Goal: Task Accomplishment & Management: Use online tool/utility

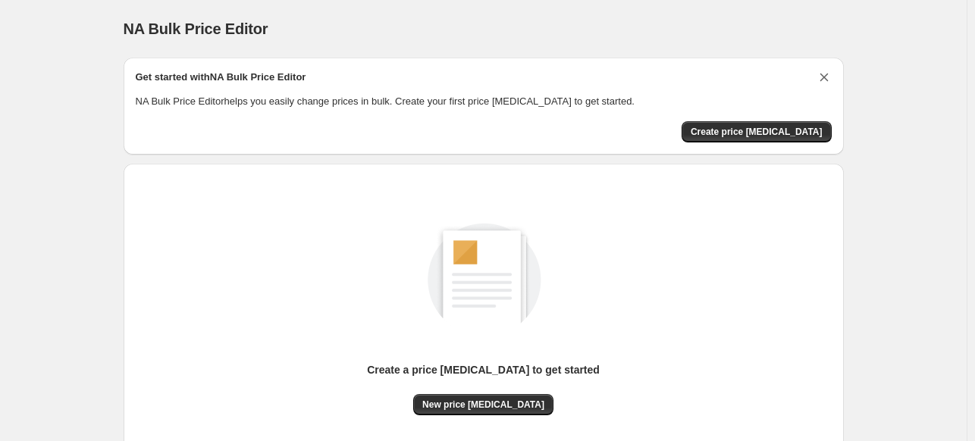
click at [825, 80] on icon "Dismiss card" at bounding box center [824, 78] width 8 height 8
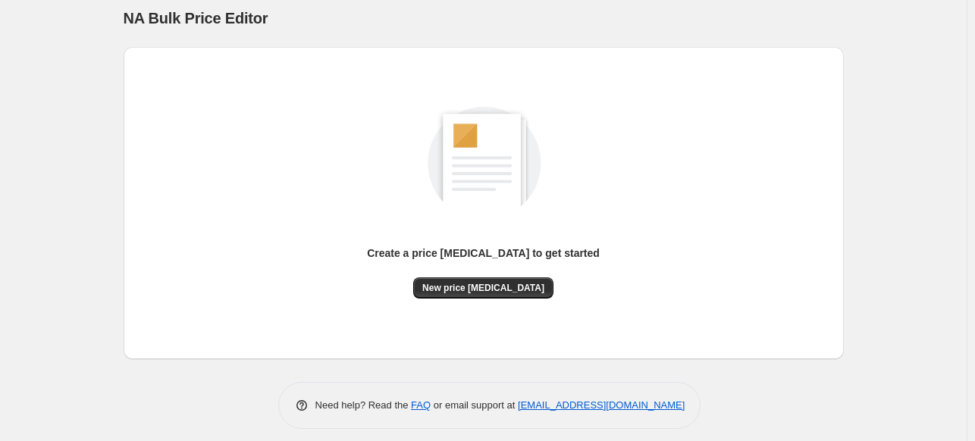
scroll to position [20, 0]
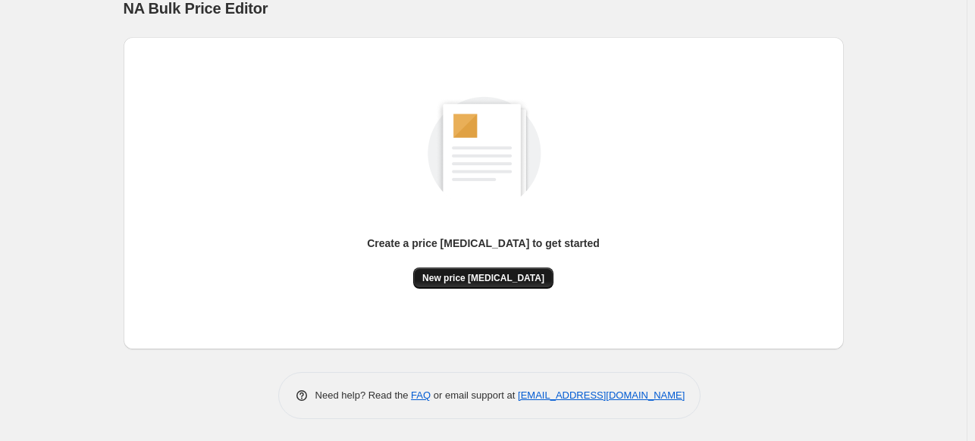
click at [479, 274] on span "New price [MEDICAL_DATA]" at bounding box center [483, 278] width 122 height 12
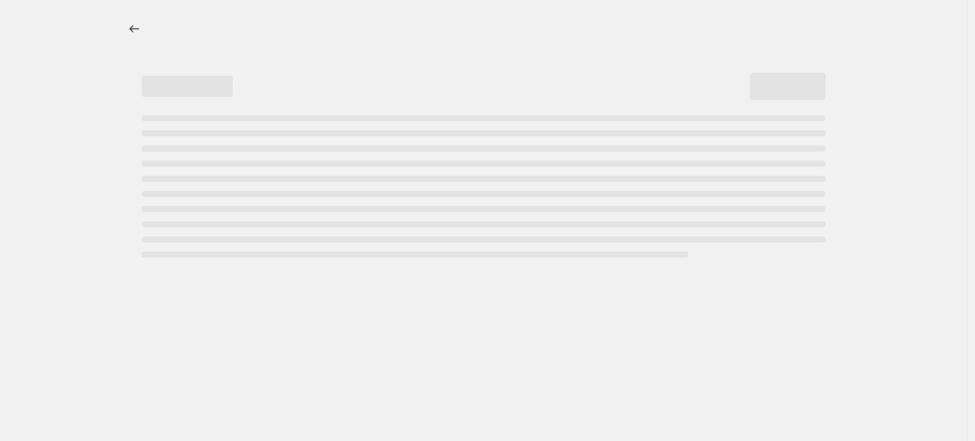
select select "percentage"
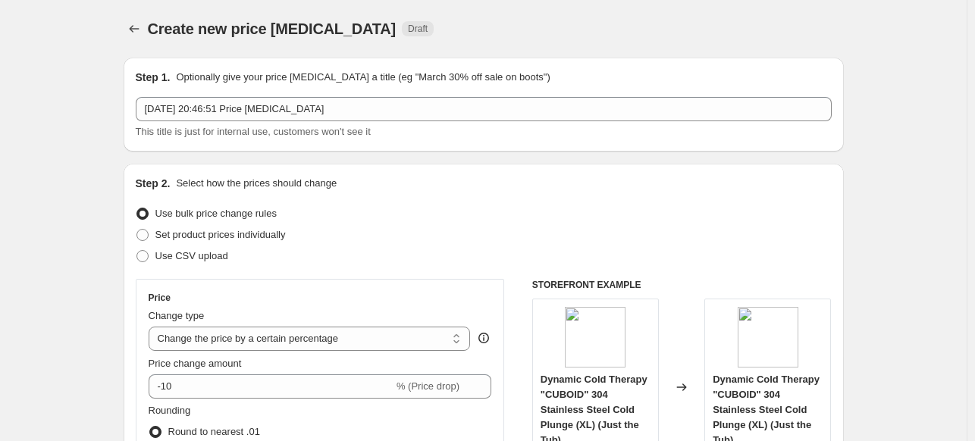
scroll to position [227, 0]
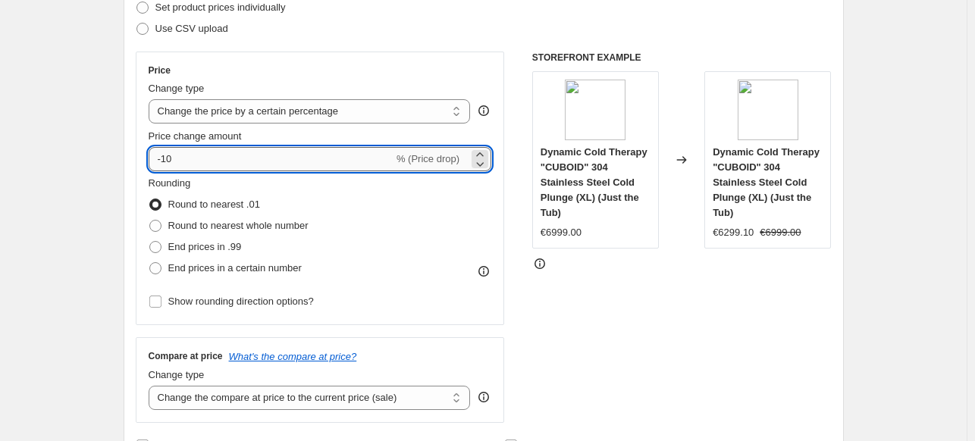
click at [267, 151] on input "-10" at bounding box center [271, 159] width 245 height 24
type input "-1"
click at [711, 256] on div at bounding box center [682, 263] width 300 height 15
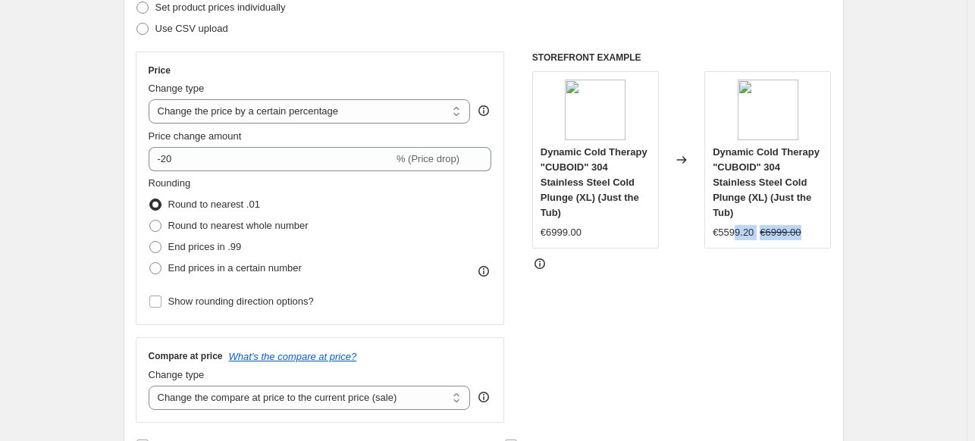
drag, startPoint x: 813, startPoint y: 211, endPoint x: 739, endPoint y: 214, distance: 74.4
click at [739, 225] on div "€5599.20 €6999.00" at bounding box center [768, 232] width 110 height 15
click at [739, 225] on div "€5599.20" at bounding box center [733, 232] width 41 height 15
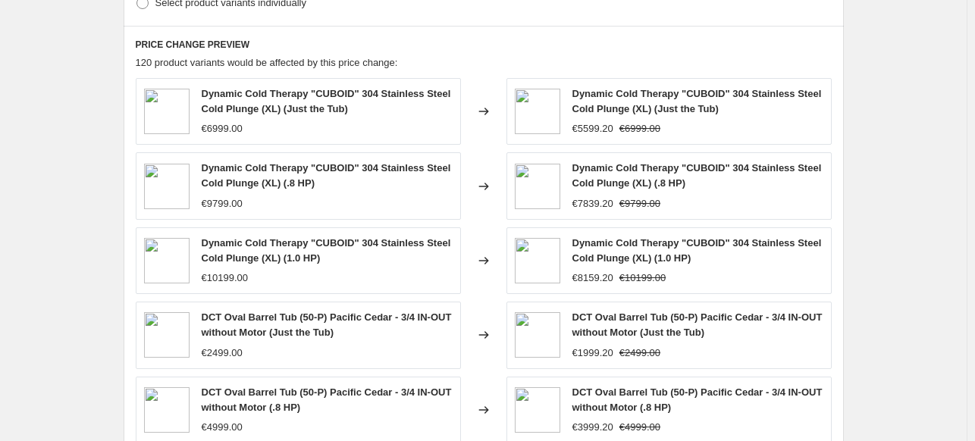
scroll to position [986, 0]
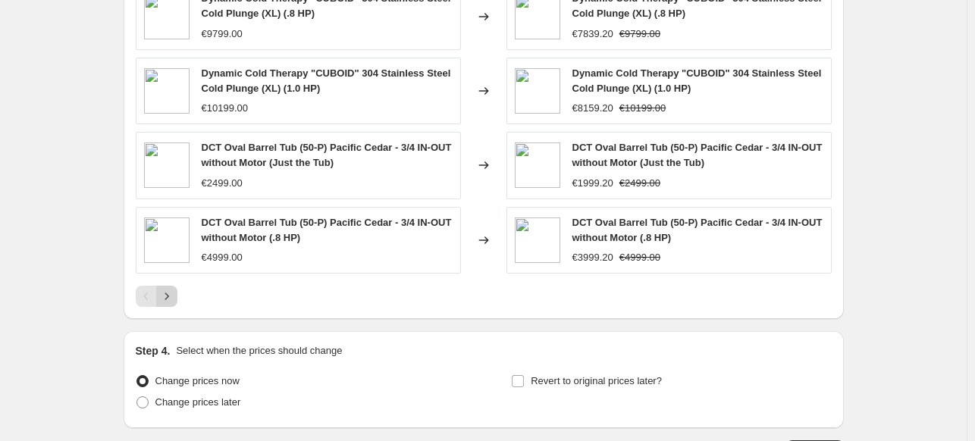
click at [168, 293] on icon "Next" at bounding box center [166, 296] width 15 height 15
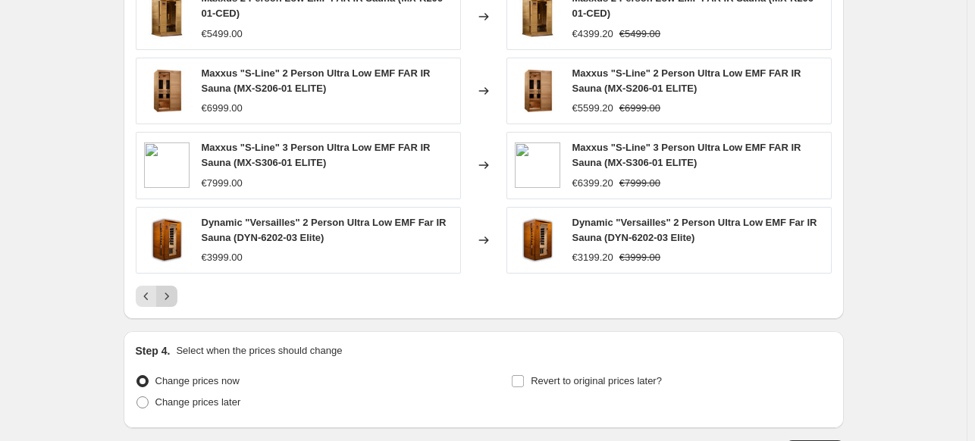
click at [177, 295] on button "Next" at bounding box center [166, 296] width 21 height 21
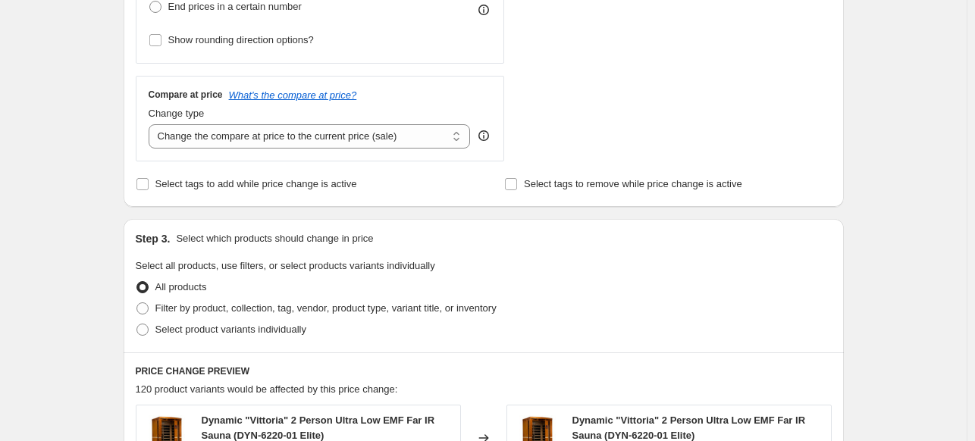
scroll to position [262, 0]
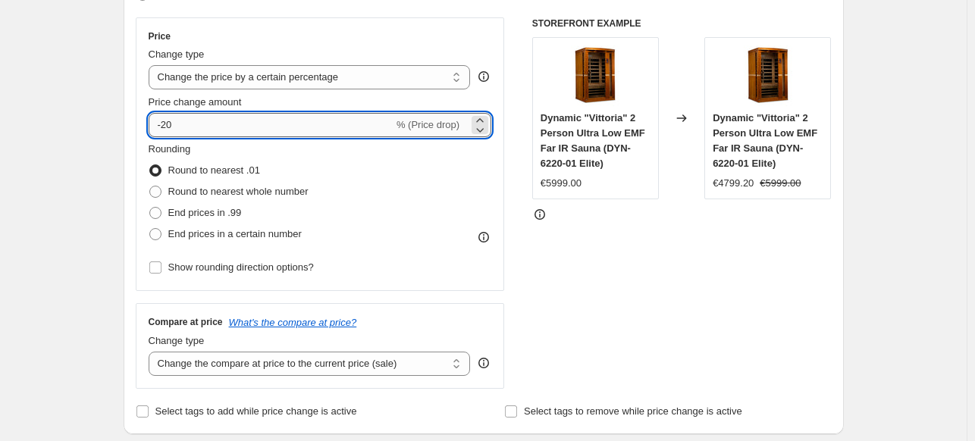
click at [196, 119] on input "-20" at bounding box center [271, 125] width 245 height 24
type input "-2"
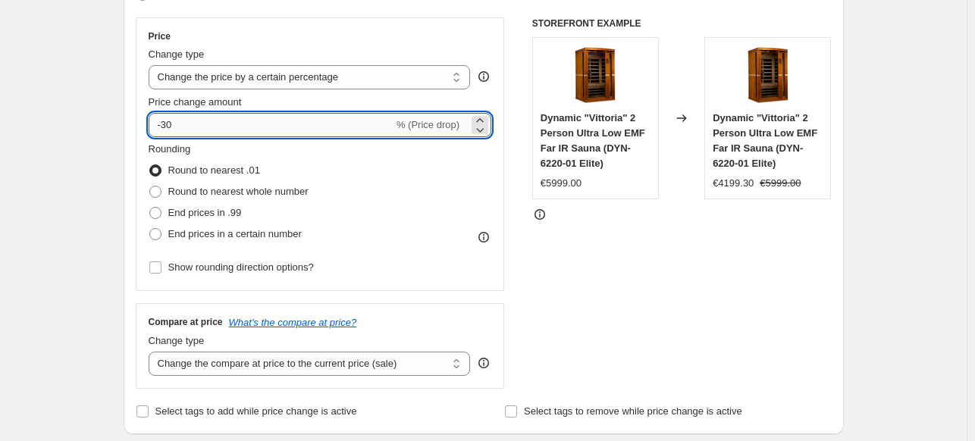
click at [210, 124] on input "-30" at bounding box center [271, 125] width 245 height 24
type input "-3"
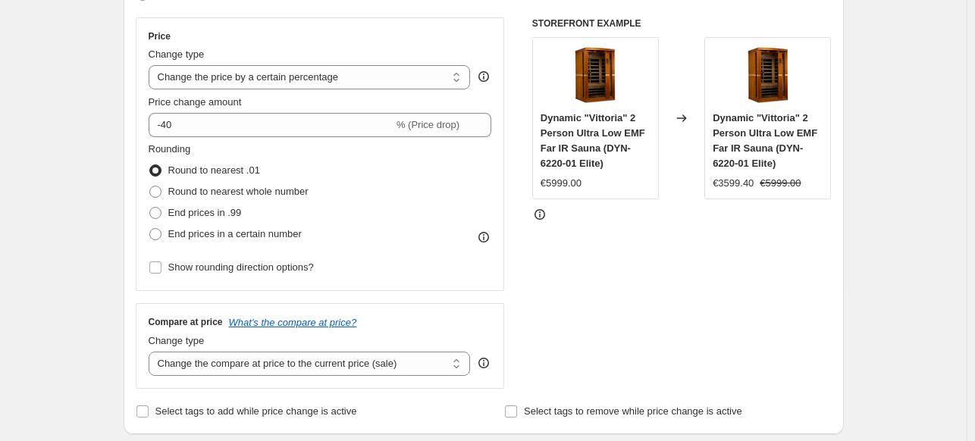
click at [728, 211] on div at bounding box center [682, 214] width 300 height 15
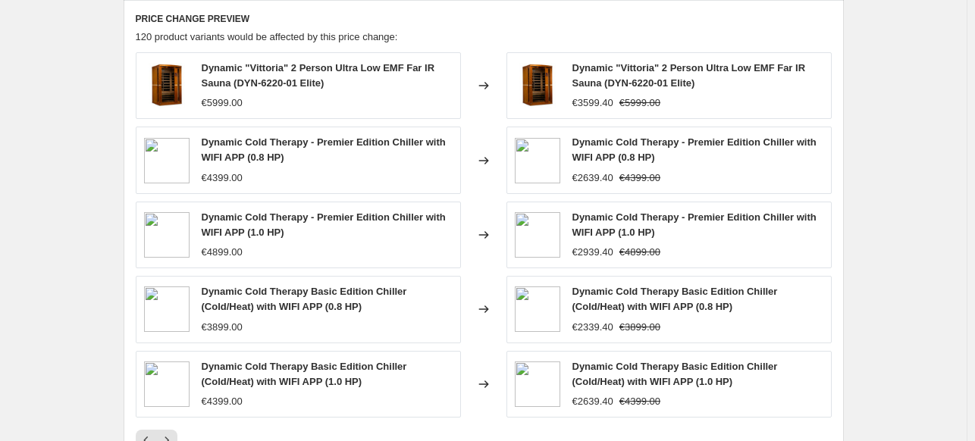
scroll to position [944, 0]
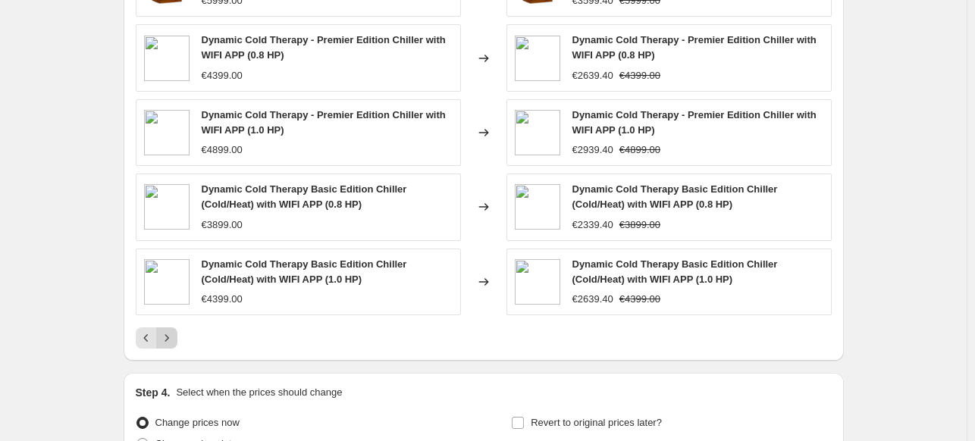
click at [167, 337] on icon "Next" at bounding box center [166, 338] width 15 height 15
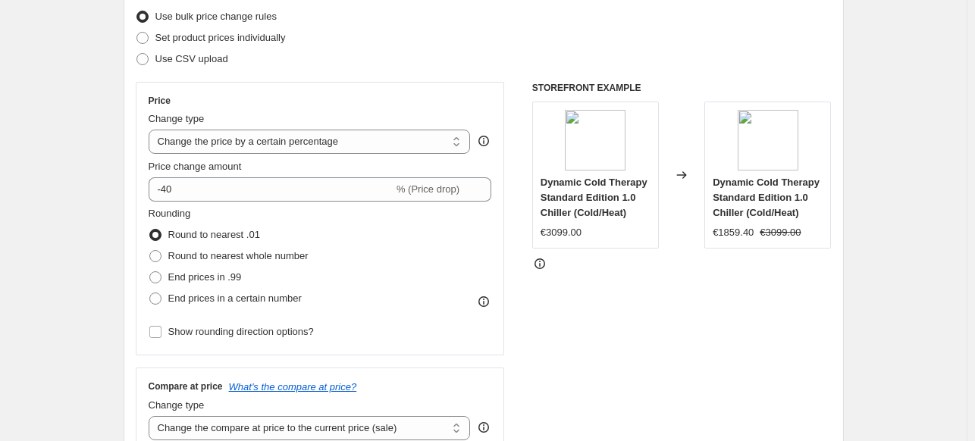
scroll to position [110, 0]
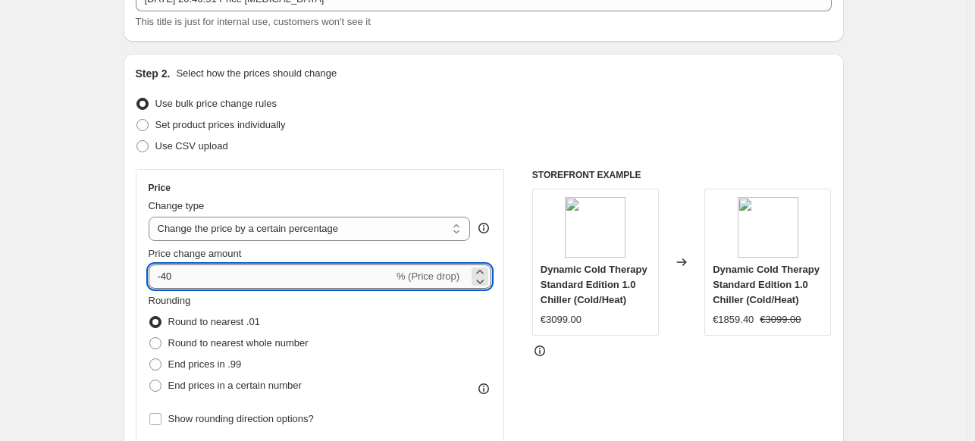
click at [164, 275] on input "-40" at bounding box center [271, 277] width 245 height 24
type input "-30"
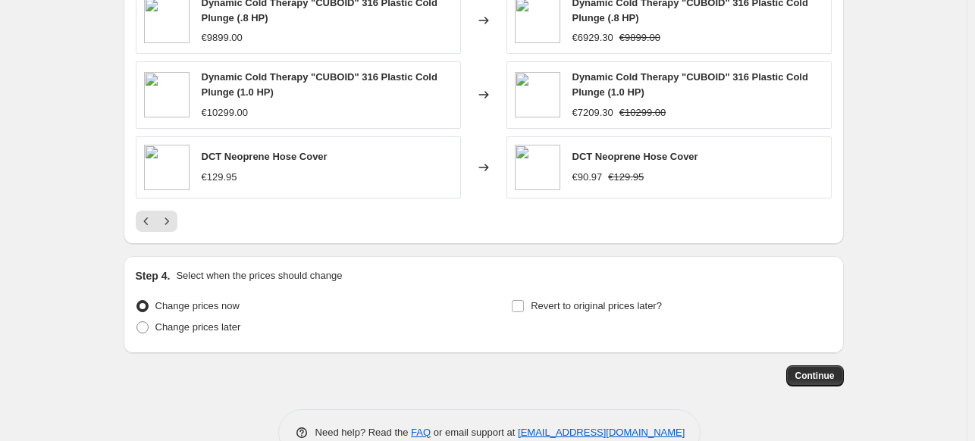
scroll to position [1091, 0]
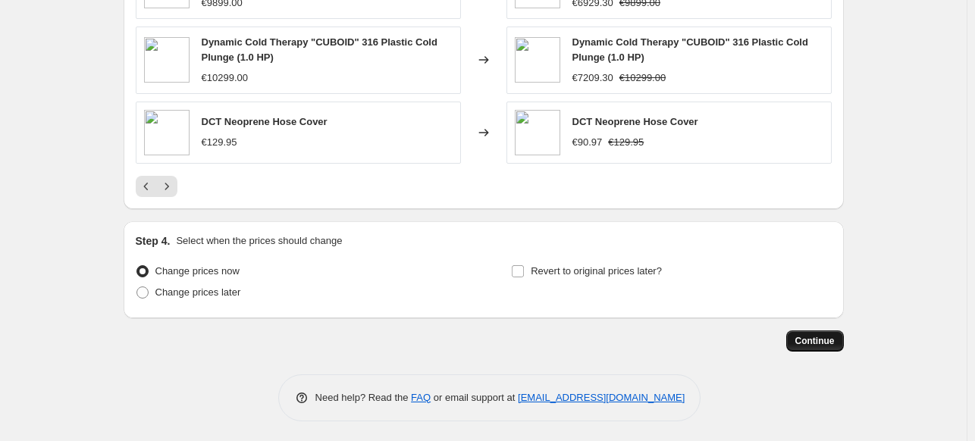
click at [830, 336] on span "Continue" at bounding box center [814, 341] width 39 height 12
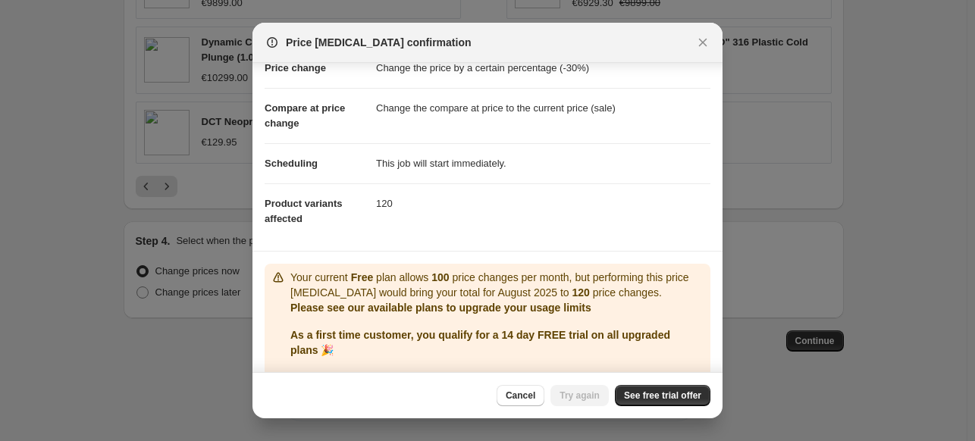
scroll to position [0, 0]
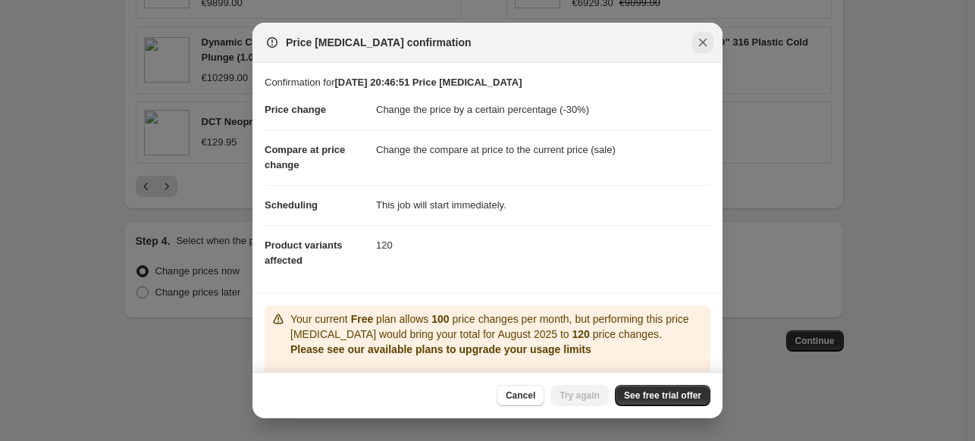
click at [701, 52] on button "Close" at bounding box center [702, 42] width 21 height 21
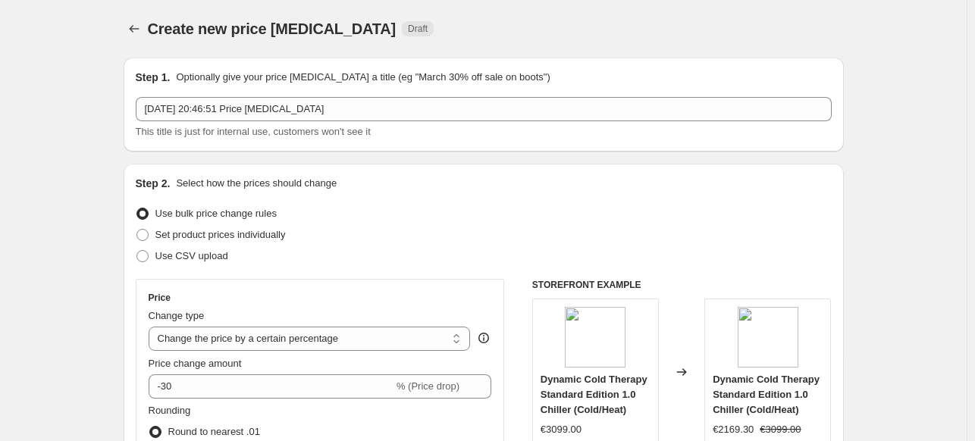
click at [143, 15] on div "Create new price [MEDICAL_DATA]. This page is ready Create new price [MEDICAL_D…" at bounding box center [484, 29] width 720 height 58
click at [143, 17] on div "Create new price [MEDICAL_DATA]. This page is ready Create new price [MEDICAL_D…" at bounding box center [484, 29] width 720 height 58
click at [133, 27] on icon "Price change jobs" at bounding box center [134, 28] width 15 height 15
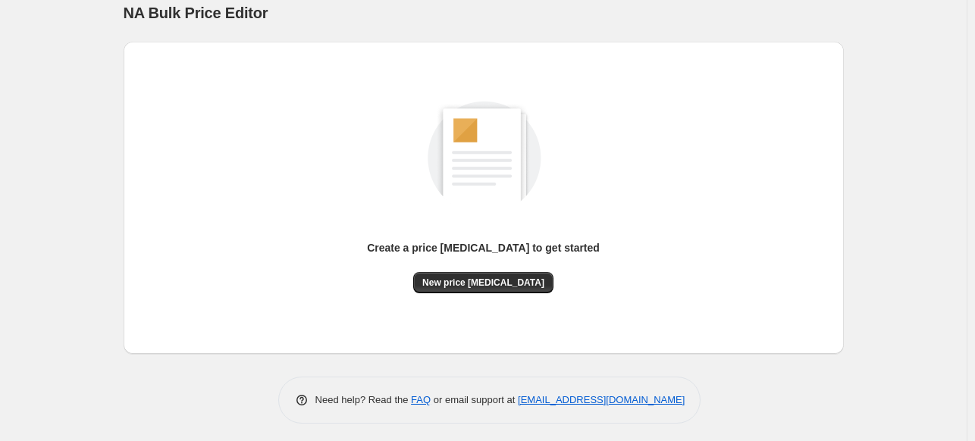
scroll to position [20, 0]
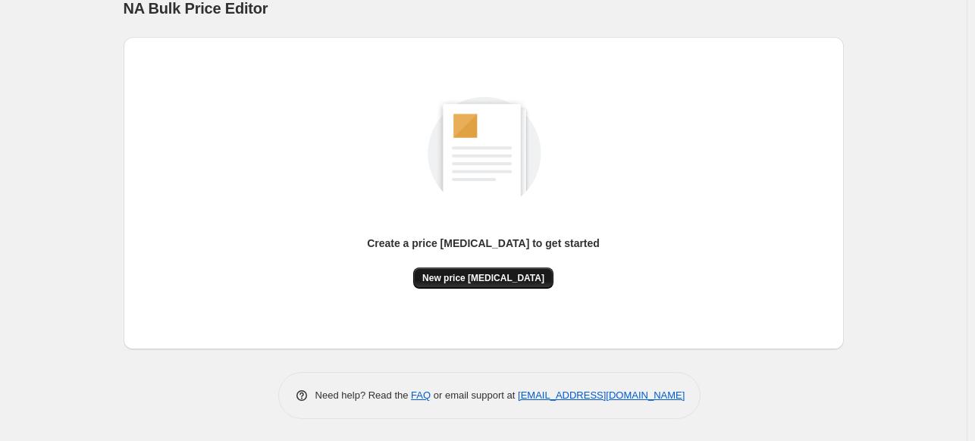
click at [488, 278] on span "New price [MEDICAL_DATA]" at bounding box center [483, 278] width 122 height 12
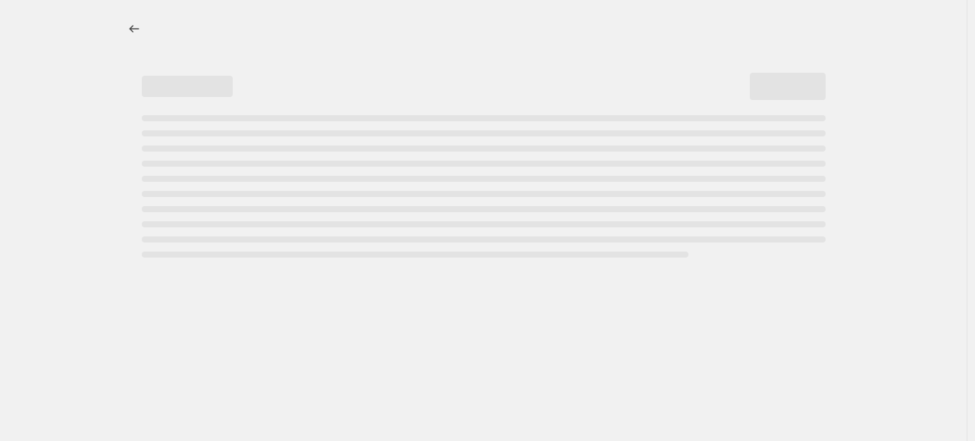
select select "percentage"
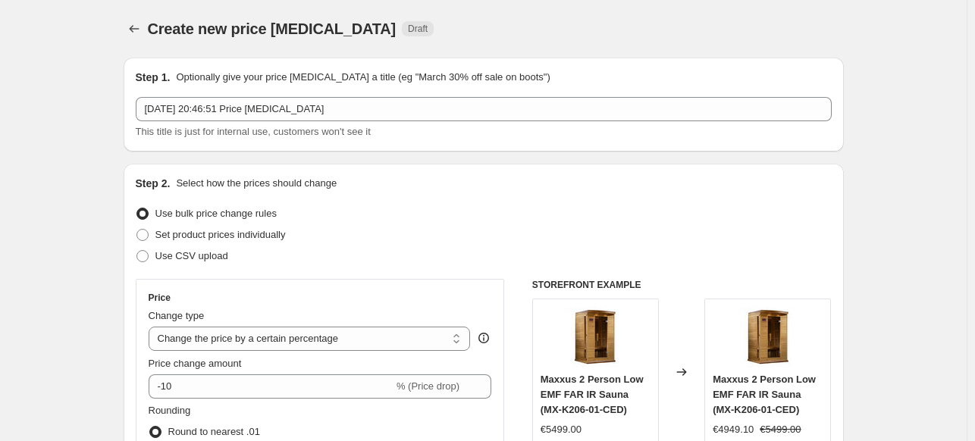
scroll to position [152, 0]
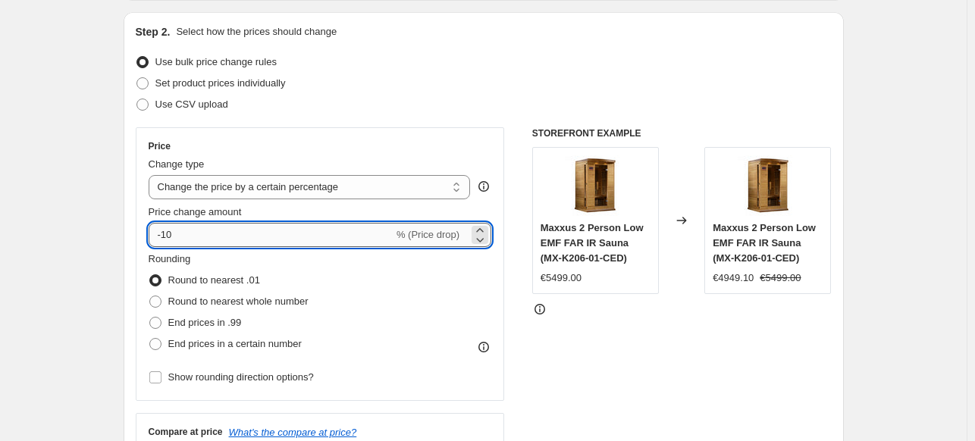
click at [203, 234] on input "-10" at bounding box center [271, 235] width 245 height 24
type input "-1"
type input "-30"
click at [630, 127] on h6 "STOREFRONT EXAMPLE" at bounding box center [682, 133] width 300 height 12
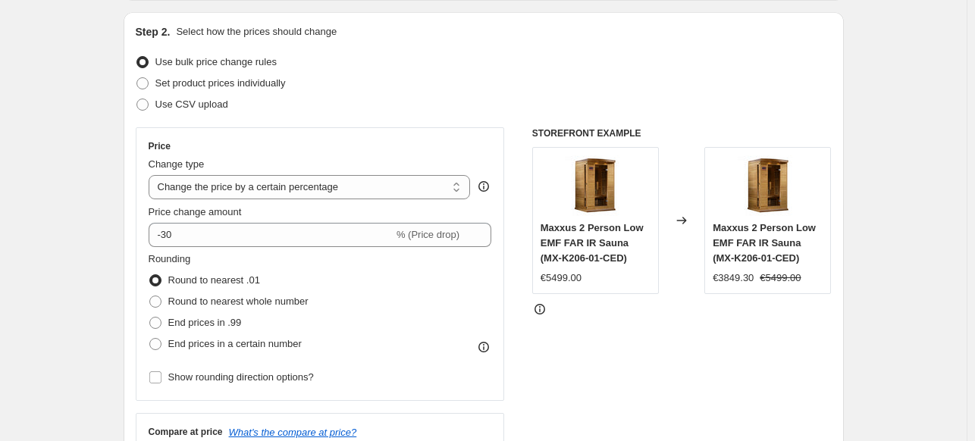
click at [713, 259] on div "Maxxus 2 Person Low EMF FAR IR Sauna (MX-K206-01-CED) €3849.30 €5499.00" at bounding box center [767, 220] width 127 height 147
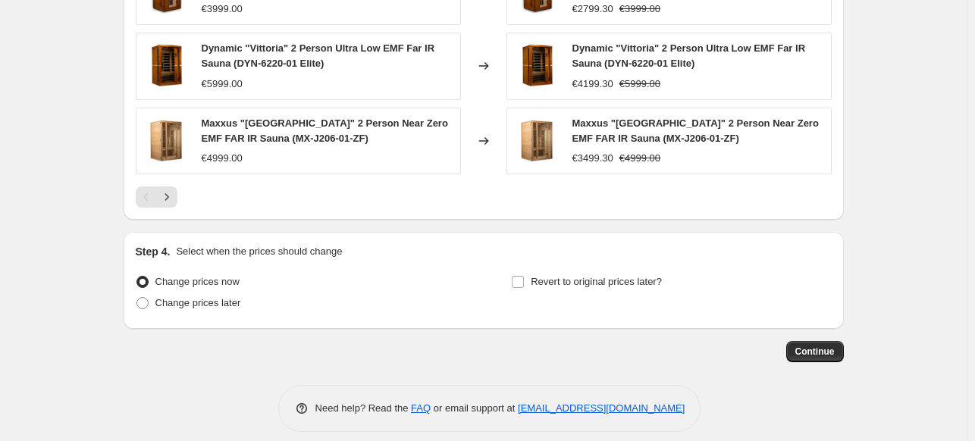
scroll to position [1096, 0]
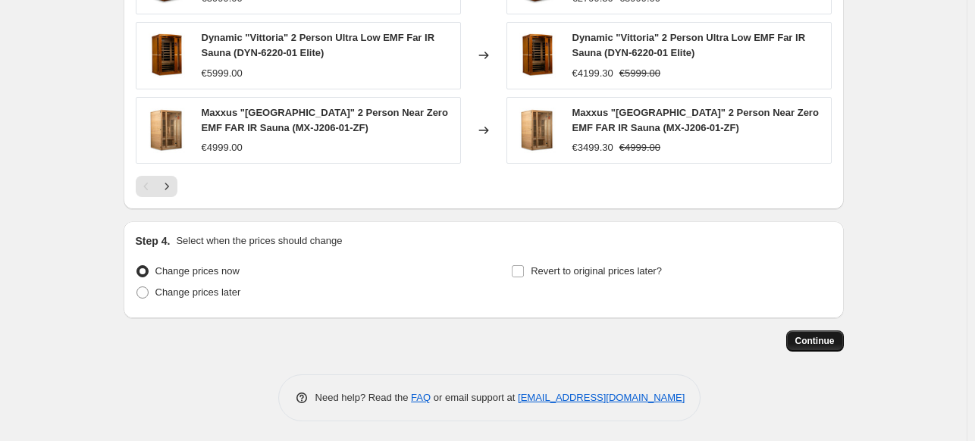
click at [812, 340] on span "Continue" at bounding box center [814, 341] width 39 height 12
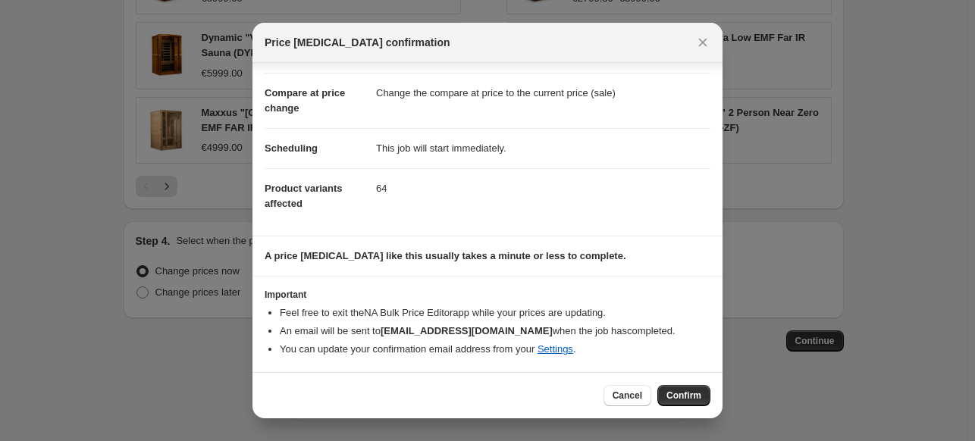
scroll to position [55, 0]
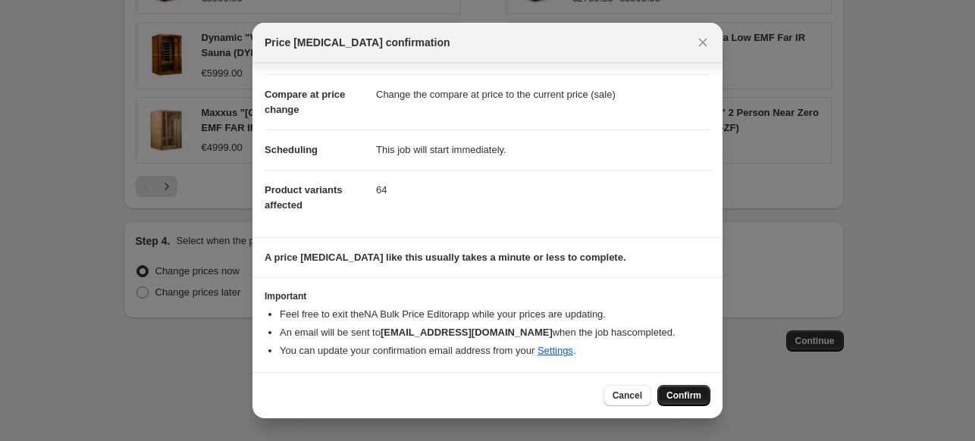
click at [679, 393] on span "Confirm" at bounding box center [684, 396] width 35 height 12
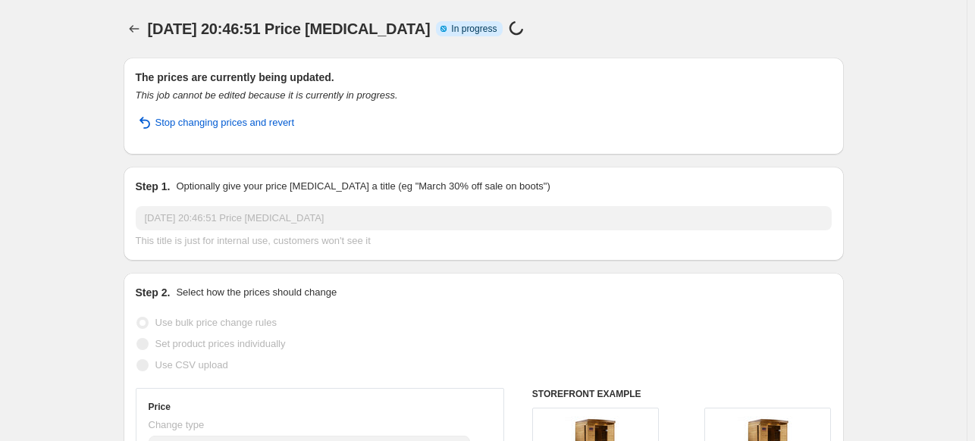
click at [465, 38] on div "[DATE] 20:46:51 Price [MEDICAL_DATA] Info Partially complete In progress Price …" at bounding box center [414, 28] width 533 height 21
click at [540, 45] on div "[DATE] 20:46:51 Price [MEDICAL_DATA]. This page is ready [DATE] 20:46:51 Price …" at bounding box center [484, 29] width 720 height 58
click at [309, 20] on span "[DATE] 20:46:51 Price [MEDICAL_DATA]" at bounding box center [289, 28] width 283 height 17
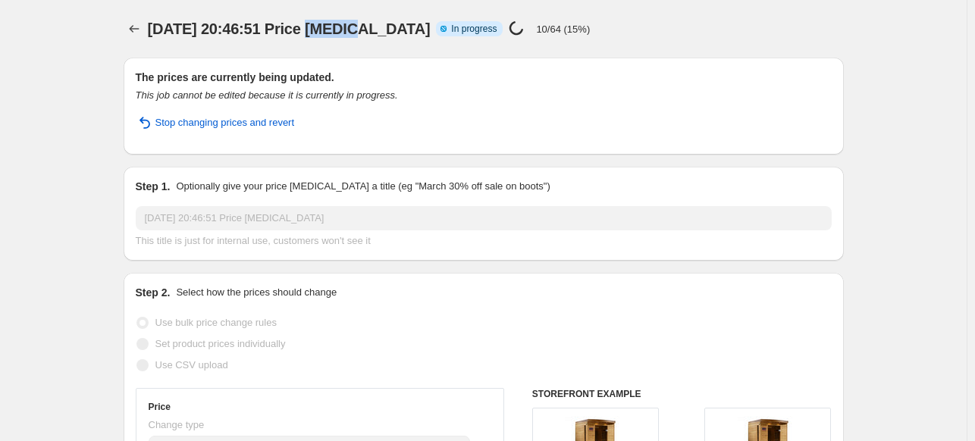
click at [309, 20] on span "[DATE] 20:46:51 Price [MEDICAL_DATA]" at bounding box center [289, 28] width 283 height 17
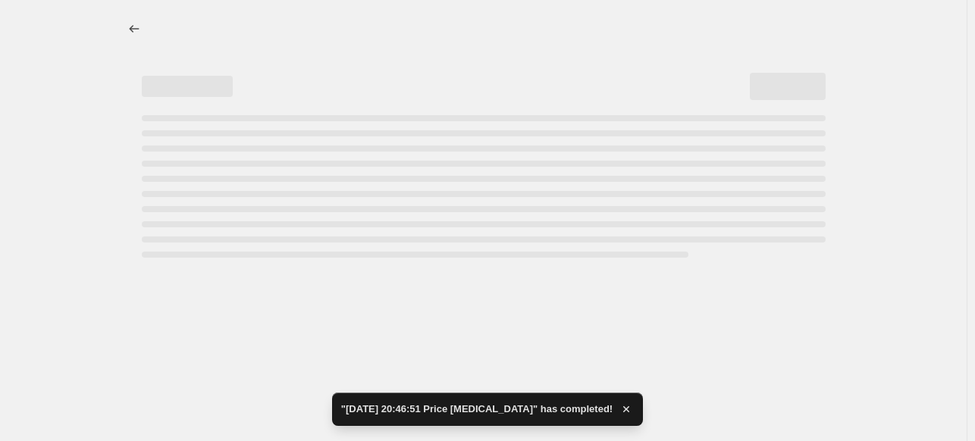
select select "percentage"
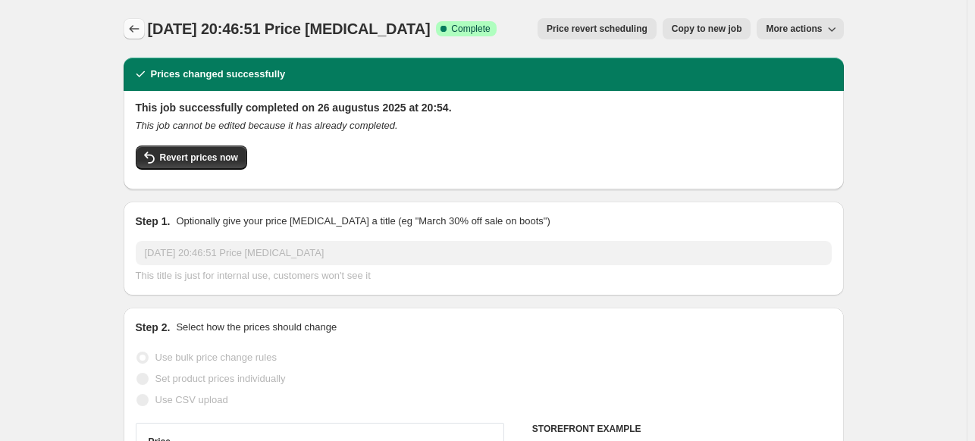
click at [131, 31] on icon "Price change jobs" at bounding box center [134, 28] width 15 height 15
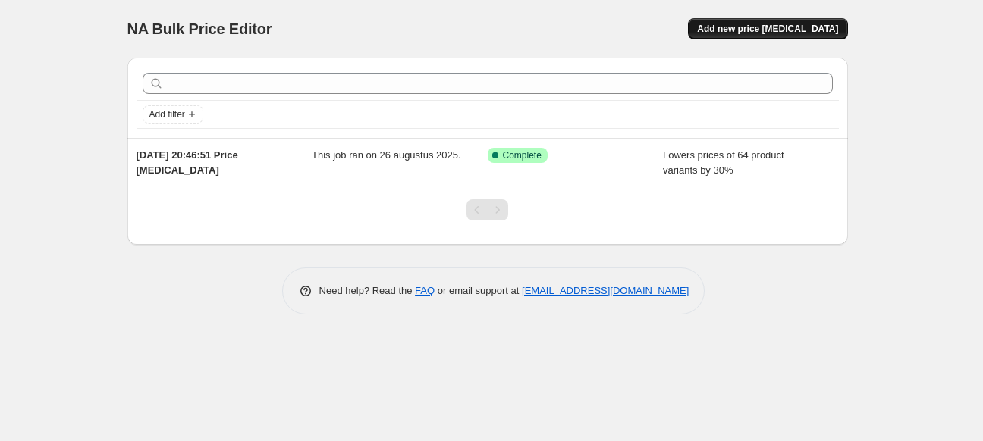
click at [800, 27] on span "Add new price [MEDICAL_DATA]" at bounding box center [767, 29] width 141 height 12
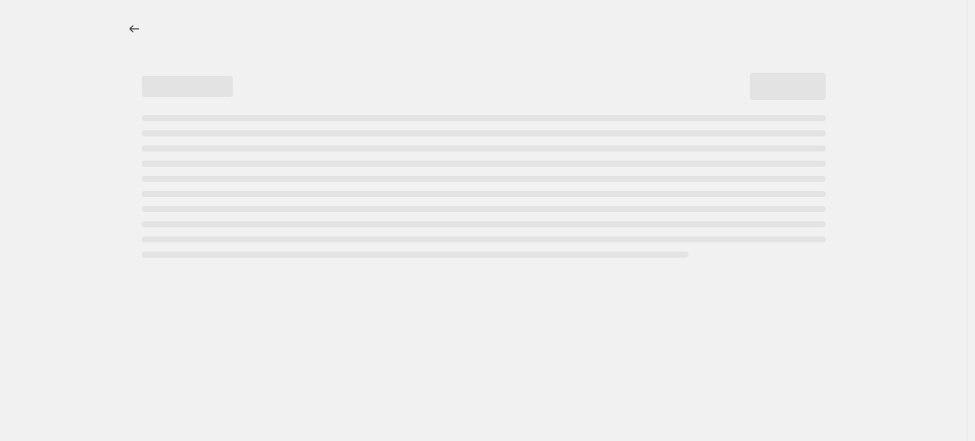
select select "percentage"
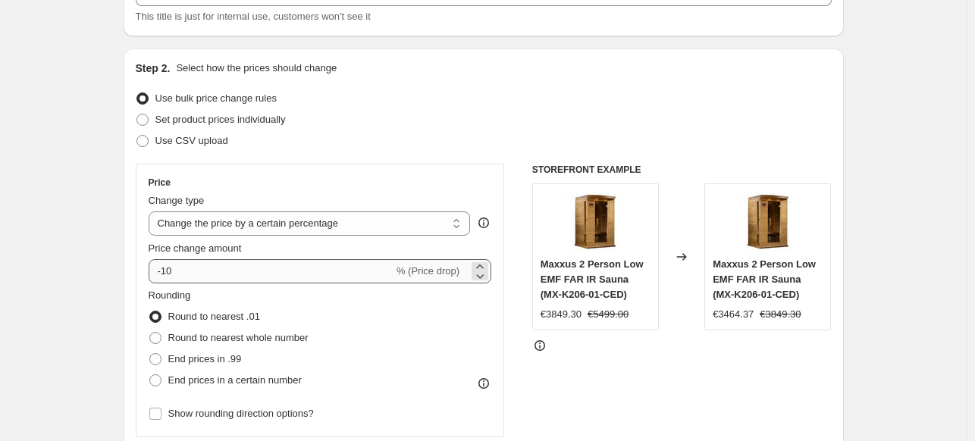
scroll to position [152, 0]
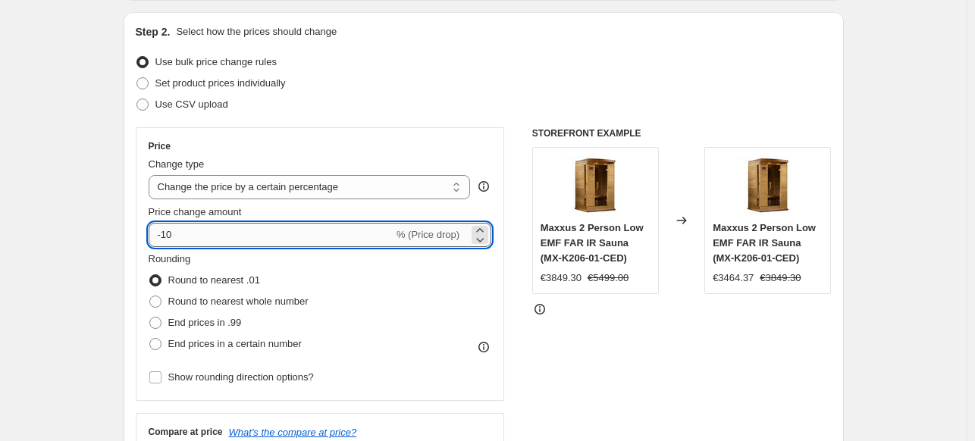
click at [251, 246] on input "-10" at bounding box center [271, 235] width 245 height 24
type input "-1"
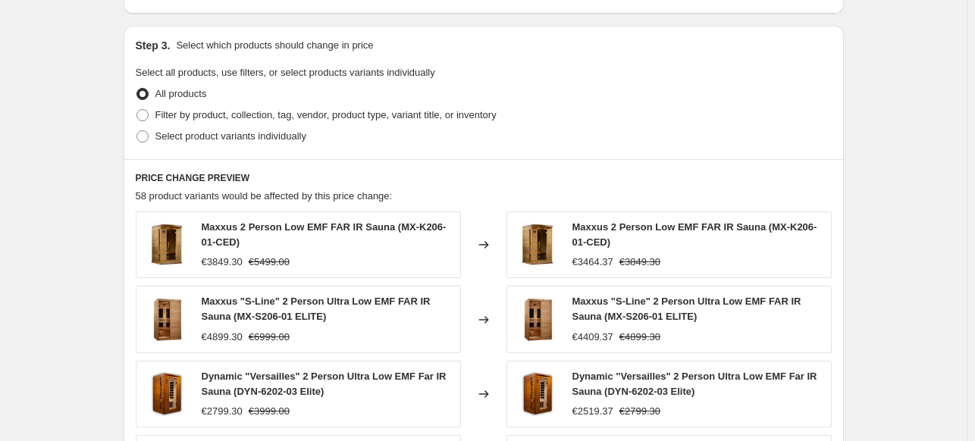
scroll to position [910, 0]
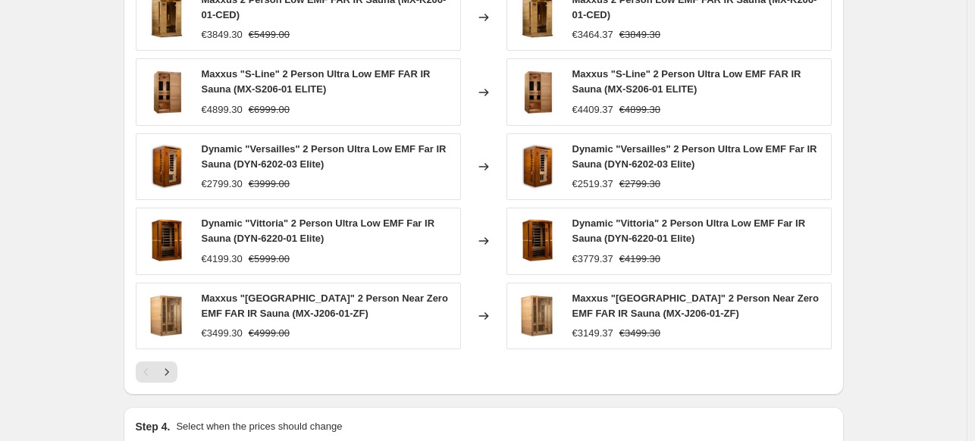
type input "-50"
click at [607, 320] on div "Maxxus "[GEOGRAPHIC_DATA]" 2 Person Near Zero EMF FAR IR Sauna (MX-J206-01-ZF) …" at bounding box center [697, 316] width 251 height 50
click at [700, 337] on div "€1749.65 €3499.30" at bounding box center [697, 333] width 251 height 15
click at [596, 259] on div "€2099.65" at bounding box center [592, 259] width 41 height 15
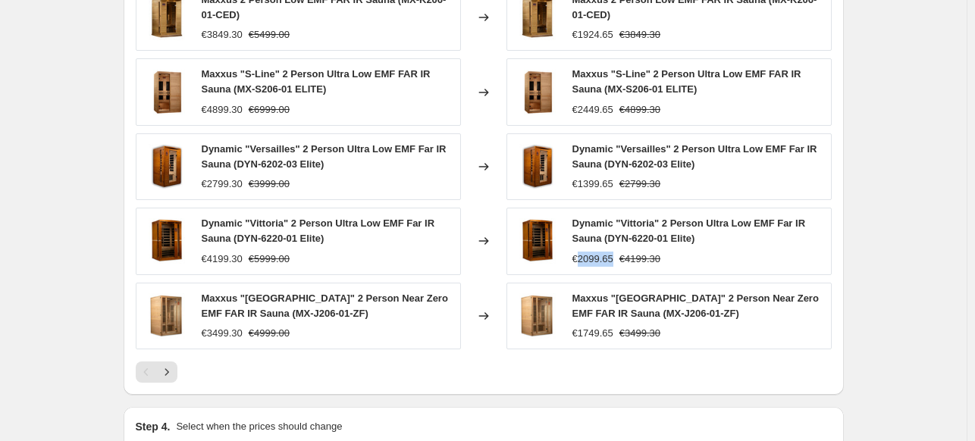
click at [596, 259] on div "€2099.65" at bounding box center [592, 259] width 41 height 15
click at [604, 110] on div "€2449.65" at bounding box center [592, 109] width 41 height 15
drag, startPoint x: 666, startPoint y: 116, endPoint x: 620, endPoint y: 108, distance: 46.1
click at [620, 108] on div "Maxxus "S-Line" 2 Person Ultra Low EMF FAR IR Sauna (MX-S206-01 ELITE) €2449.65…" at bounding box center [669, 91] width 325 height 67
click at [620, 108] on div "€2449.65 €4899.30" at bounding box center [697, 109] width 251 height 15
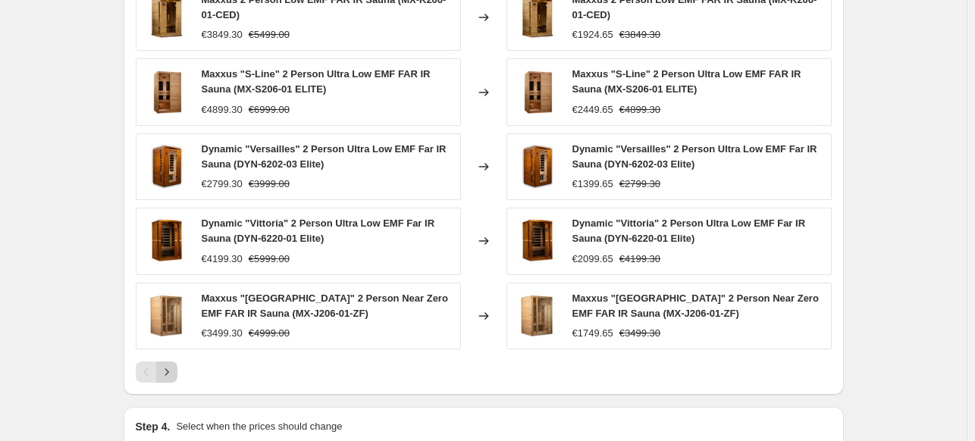
click at [170, 372] on icon "Next" at bounding box center [166, 372] width 15 height 15
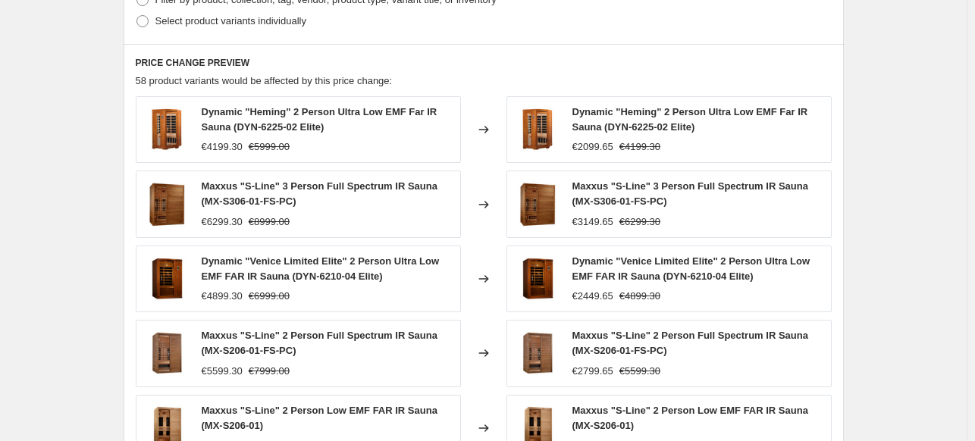
scroll to position [1062, 0]
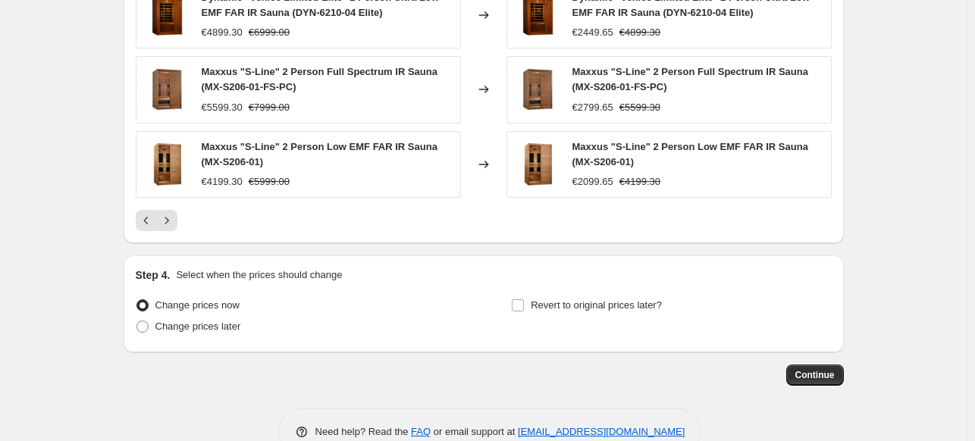
drag, startPoint x: 814, startPoint y: 378, endPoint x: 264, endPoint y: 378, distance: 550.5
click at [264, 378] on div "Continue" at bounding box center [484, 375] width 720 height 21
click at [821, 375] on span "Continue" at bounding box center [814, 375] width 39 height 12
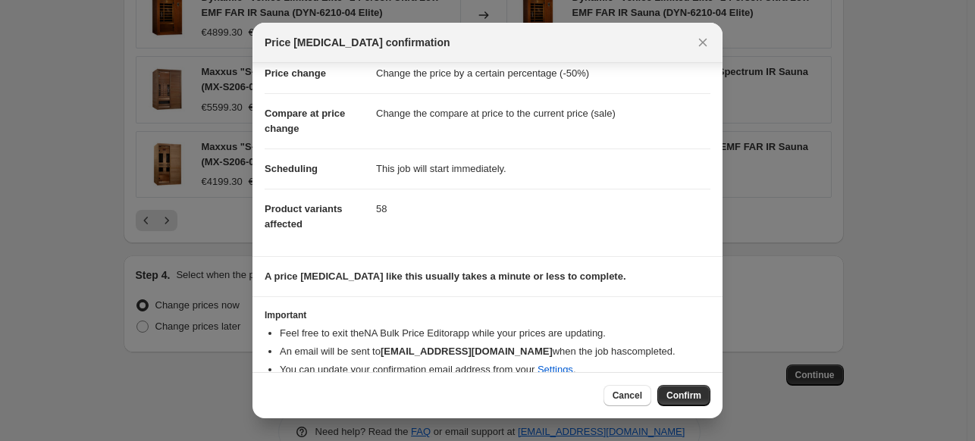
scroll to position [55, 0]
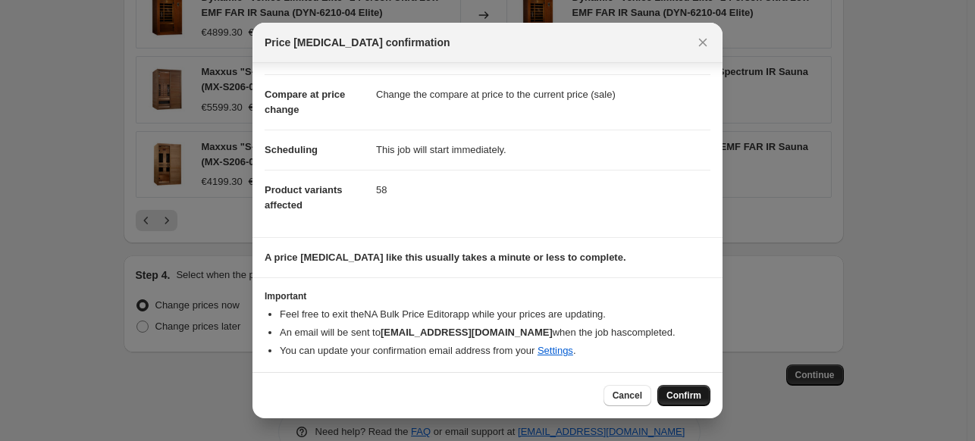
click at [680, 389] on button "Confirm" at bounding box center [683, 395] width 53 height 21
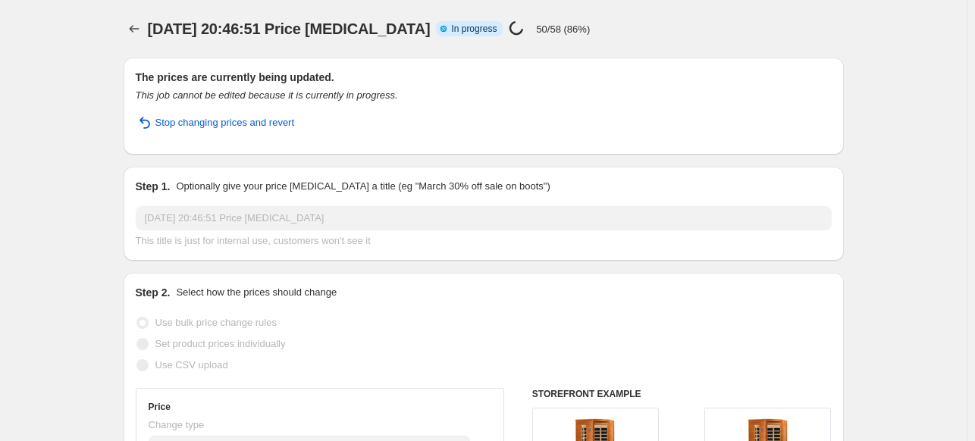
select select "percentage"
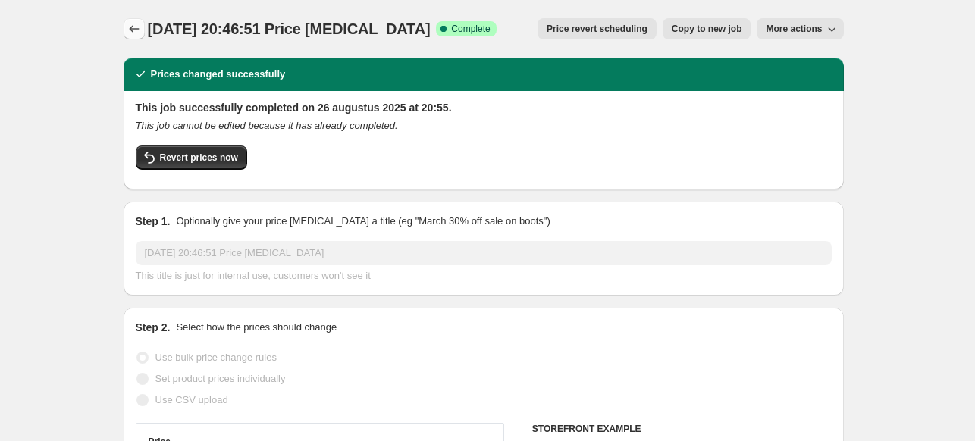
click at [140, 29] on icon "Price change jobs" at bounding box center [134, 28] width 15 height 15
